Goal: Information Seeking & Learning: Understand process/instructions

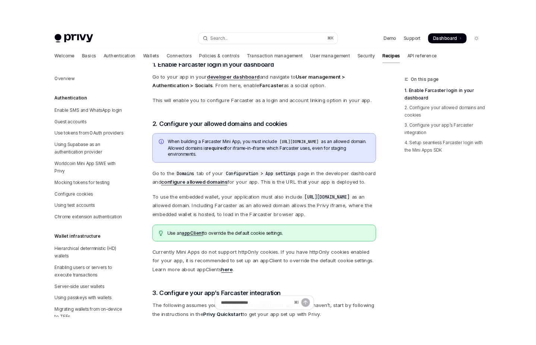
scroll to position [457, 0]
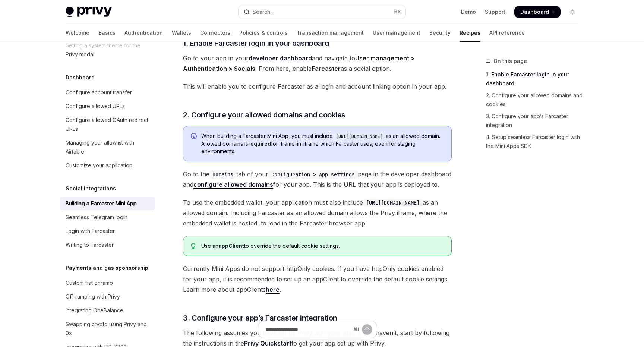
type textarea "*"
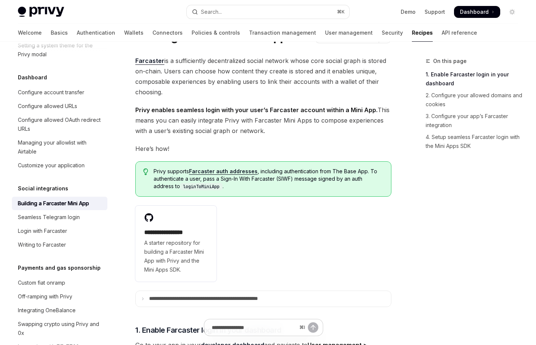
scroll to position [0, 0]
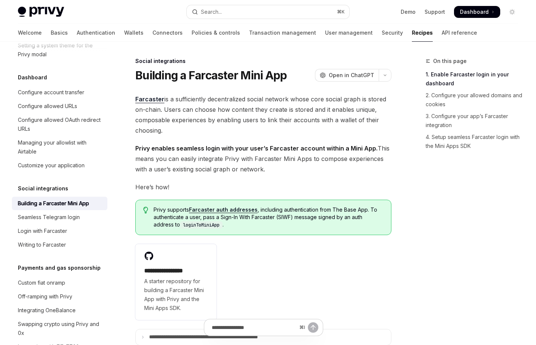
click at [290, 245] on div "**********" at bounding box center [263, 282] width 256 height 82
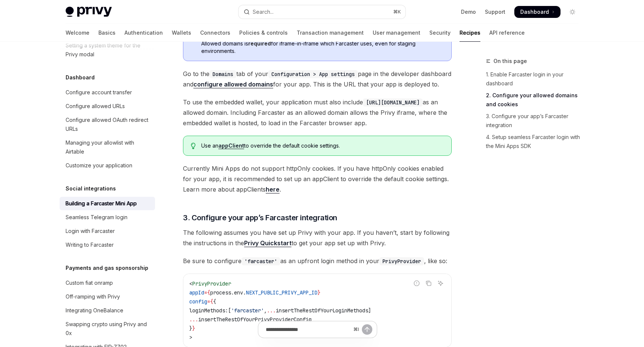
scroll to position [411, 0]
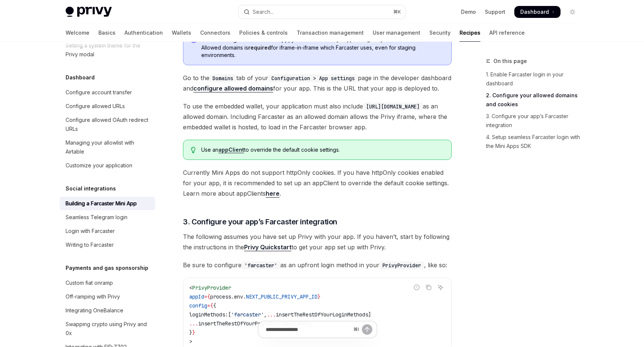
type textarea "*"
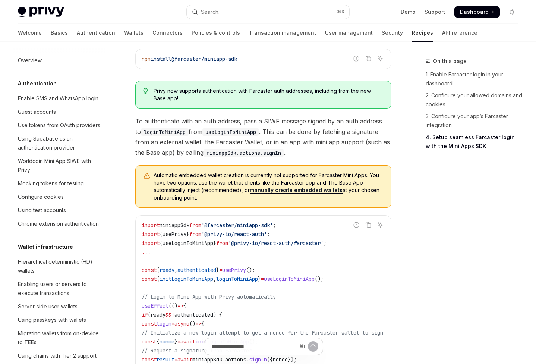
scroll to position [441, 0]
